Goal: Transaction & Acquisition: Purchase product/service

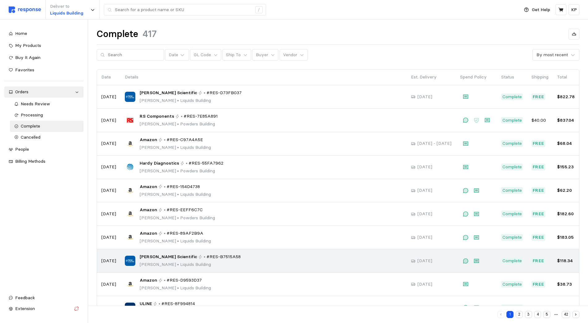
scroll to position [23, 0]
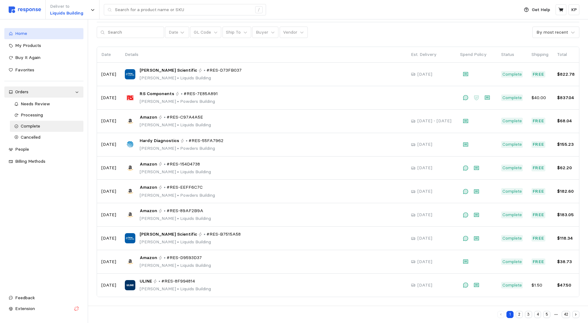
drag, startPoint x: 38, startPoint y: 34, endPoint x: 51, endPoint y: 42, distance: 15.8
click at [37, 34] on div "Home" at bounding box center [47, 33] width 64 height 7
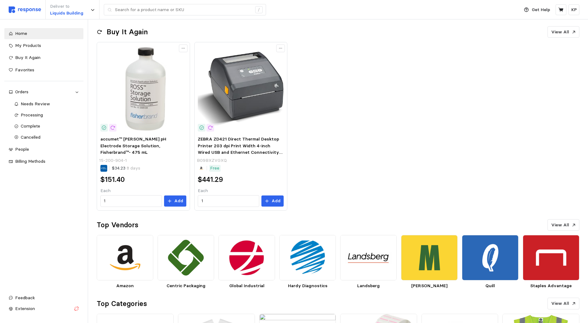
click at [467, 173] on div "accumet™ [PERSON_NAME] pH Electrode Storage Solution, Fisherbrand™- 475 mL 15-2…" at bounding box center [338, 126] width 482 height 168
click at [144, 12] on input "text" at bounding box center [183, 9] width 137 height 11
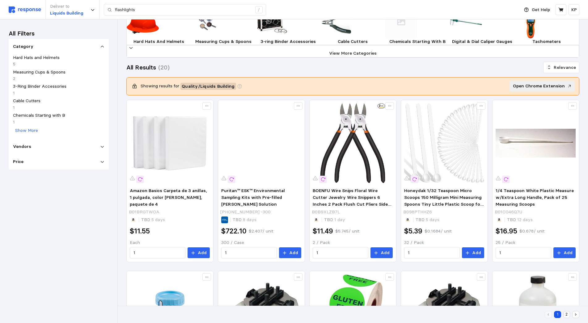
scroll to position [97, 0]
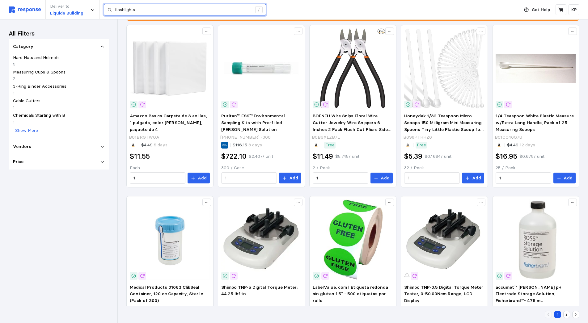
click at [149, 8] on input "flashlights" at bounding box center [183, 9] width 137 height 11
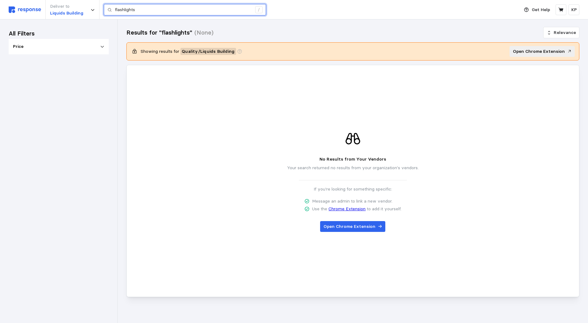
scroll to position [1, 0]
type input "flashlight"
click at [497, 234] on div "No Results from Your Vendors Your search returned no results from your organiza…" at bounding box center [352, 181] width 443 height 167
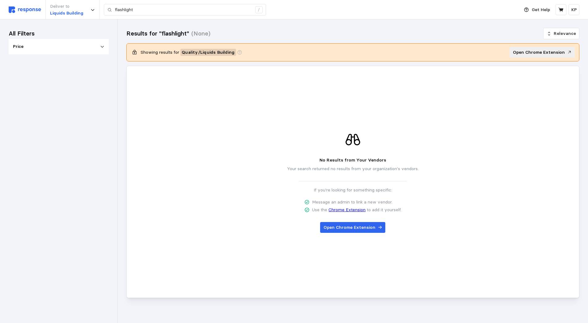
scroll to position [1, 0]
drag, startPoint x: 578, startPoint y: 222, endPoint x: 586, endPoint y: 224, distance: 8.2
click at [578, 222] on div "No Results from Your Vendors Your search returned no results from your organiza…" at bounding box center [352, 181] width 453 height 233
